Goal: Navigation & Orientation: Find specific page/section

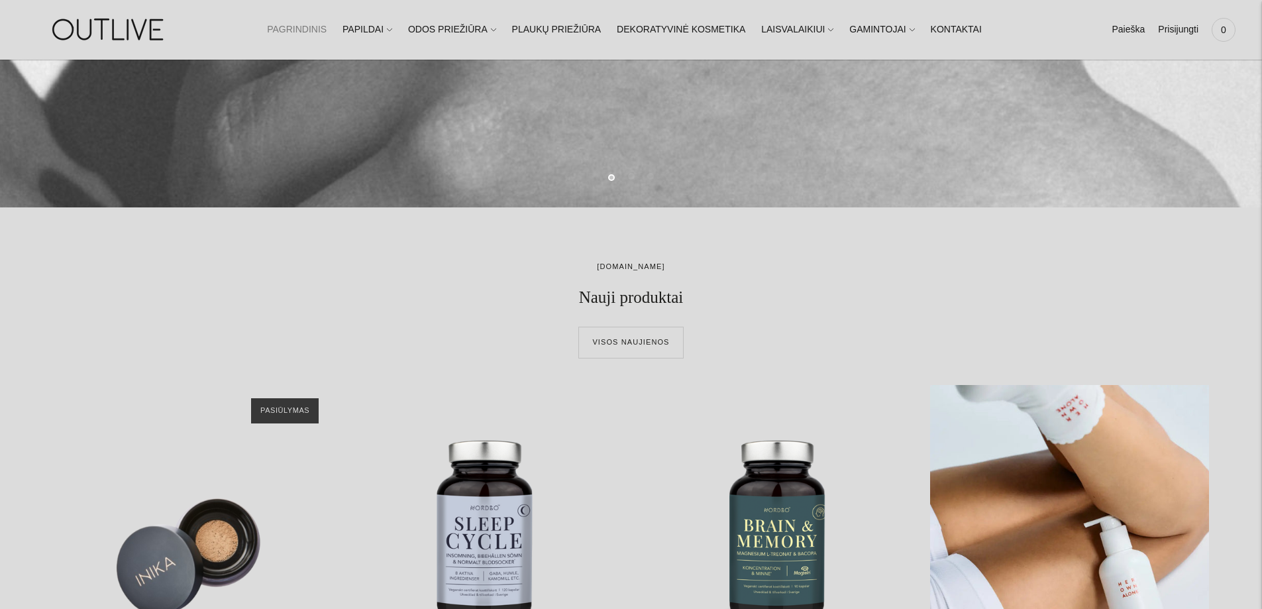
scroll to position [398, 0]
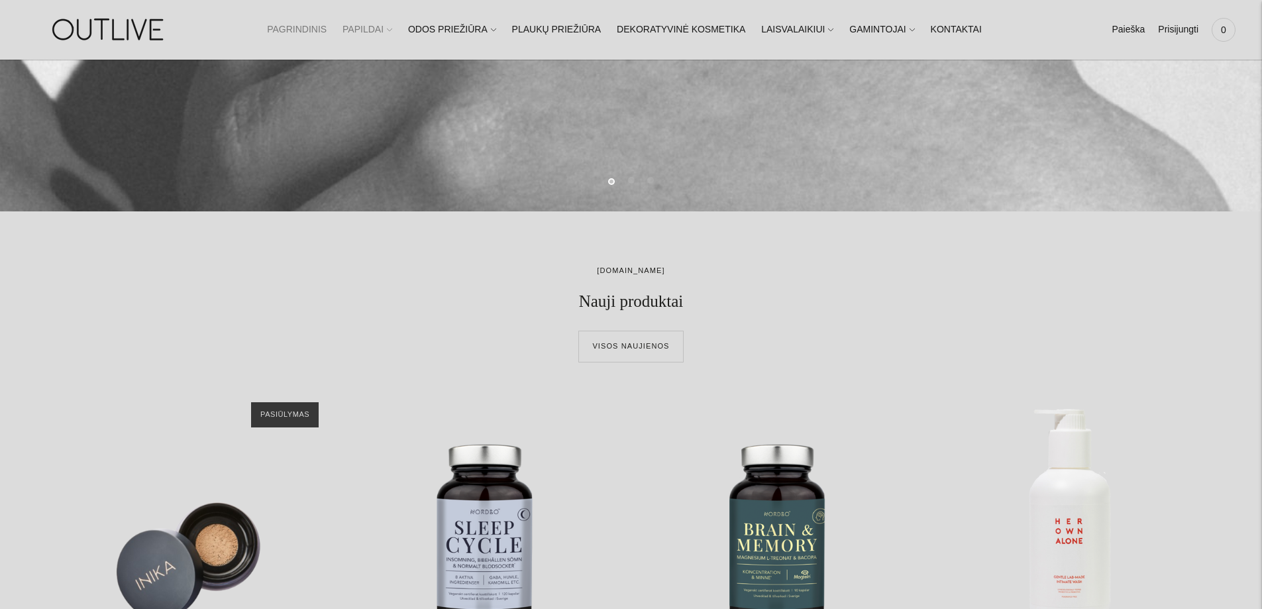
click at [392, 29] on link "PAPILDAI" at bounding box center [368, 29] width 50 height 29
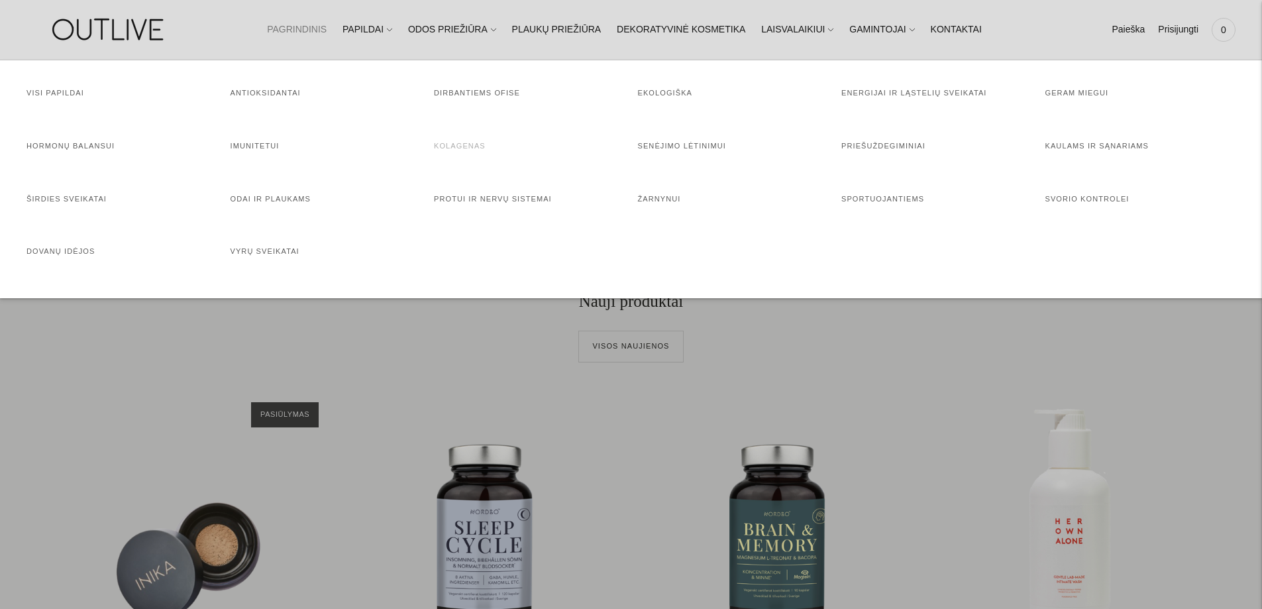
click at [443, 146] on link "Kolagenas" at bounding box center [460, 146] width 52 height 8
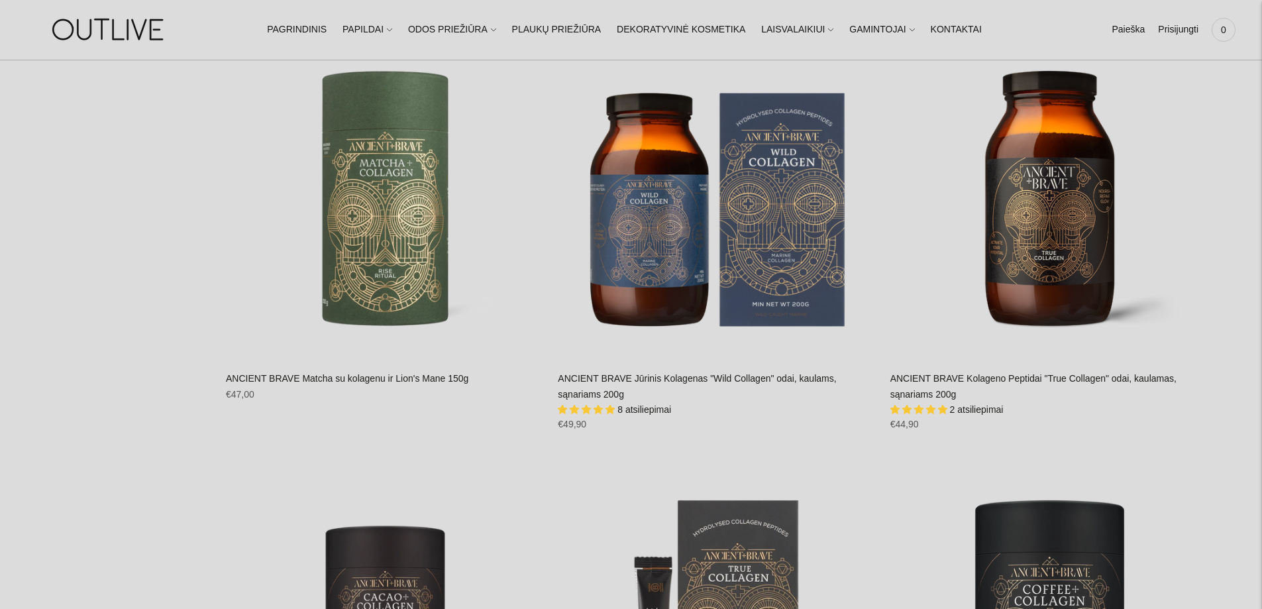
scroll to position [1126, 0]
click at [922, 404] on span "5.00 stars" at bounding box center [920, 408] width 12 height 9
click at [576, 32] on link "PLAUKŲ PRIEŽIŪRA" at bounding box center [556, 29] width 89 height 29
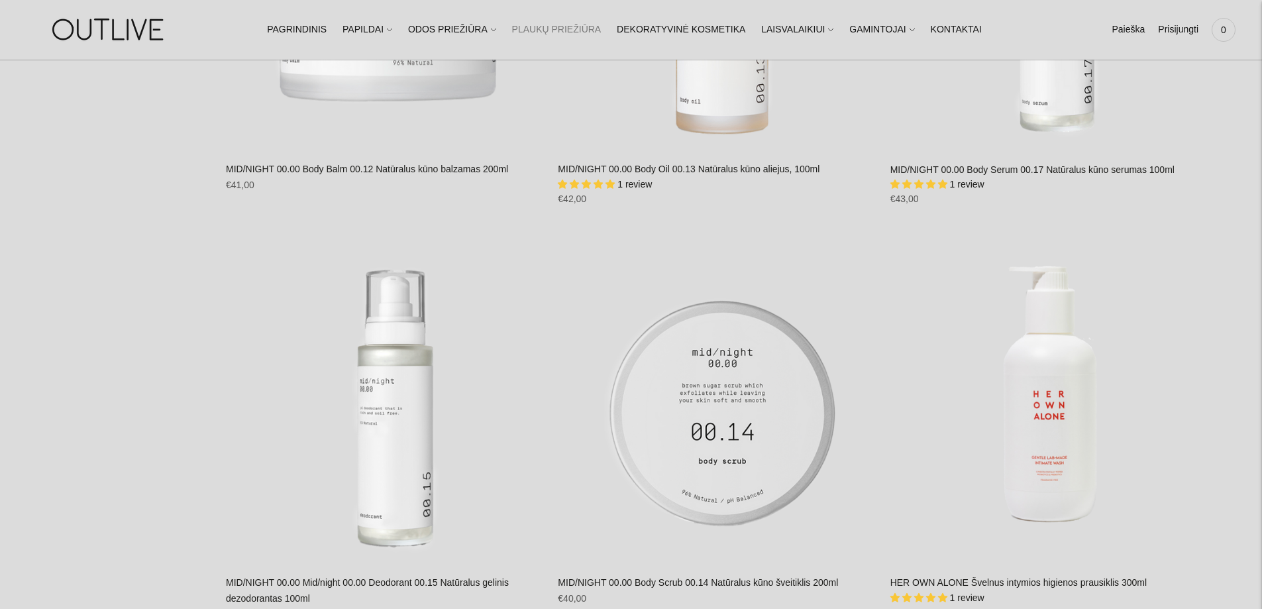
scroll to position [4440, 0]
